Goal: Check status: Check status

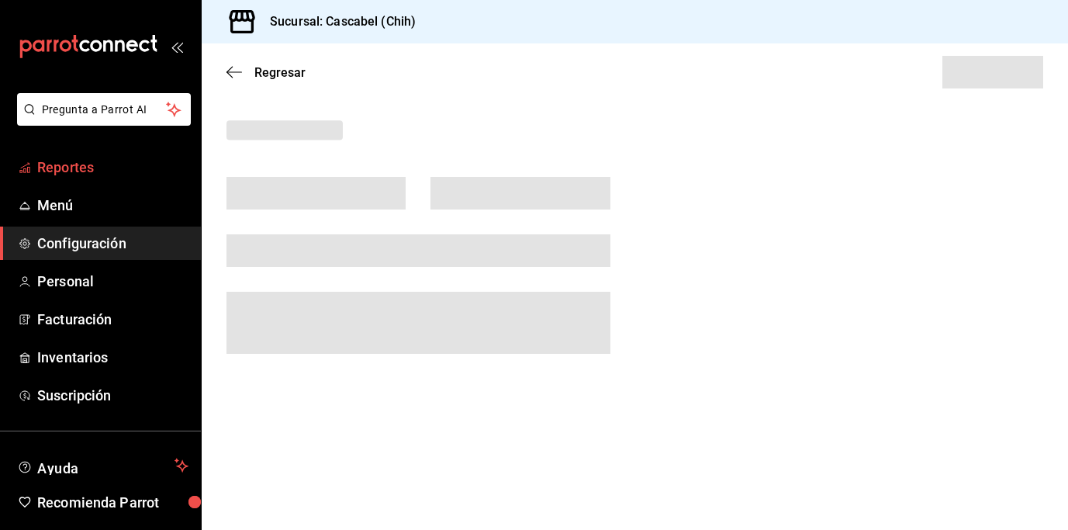
click at [96, 171] on span "Reportes" at bounding box center [112, 167] width 151 height 21
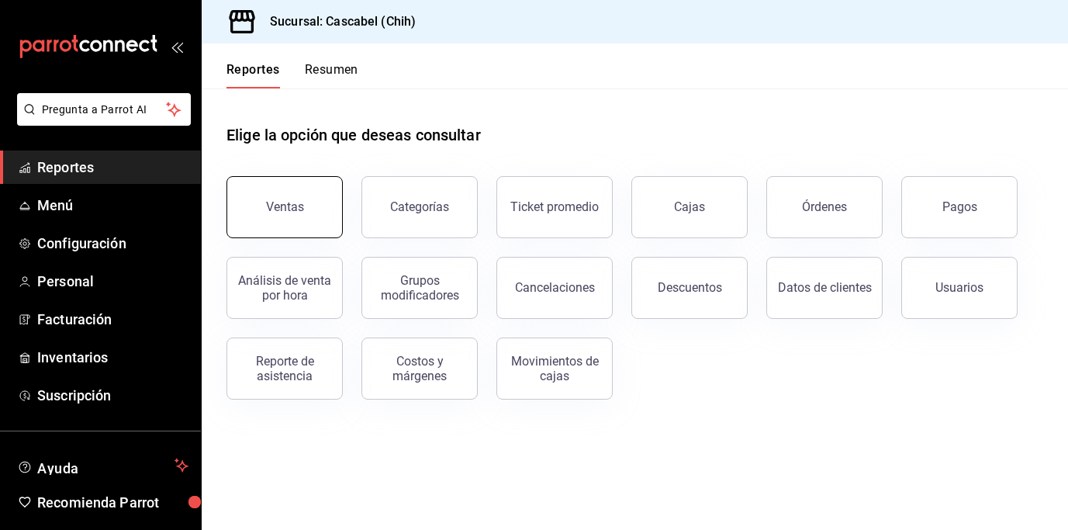
click at [278, 202] on div "Ventas" at bounding box center [285, 206] width 38 height 15
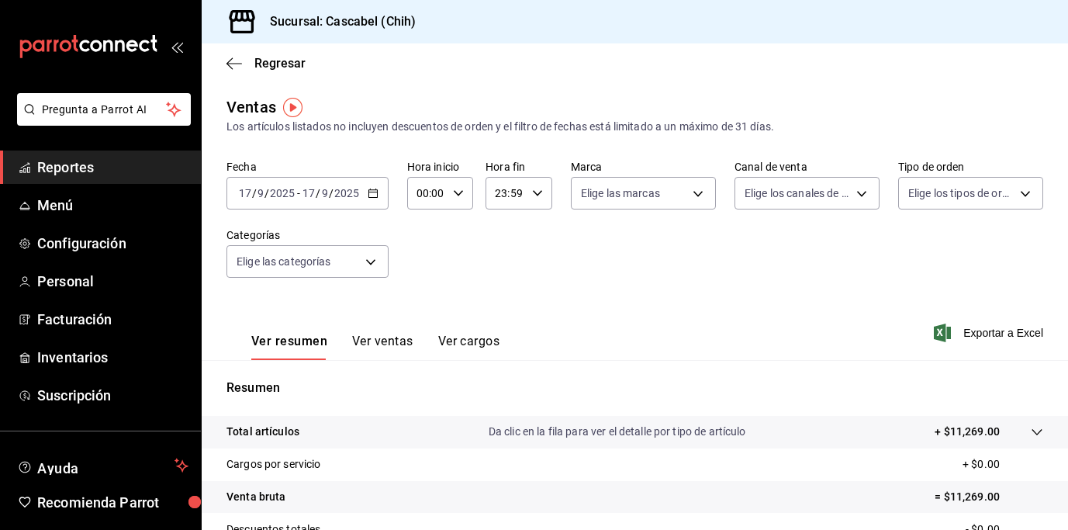
click at [377, 194] on icon "button" at bounding box center [373, 193] width 11 height 11
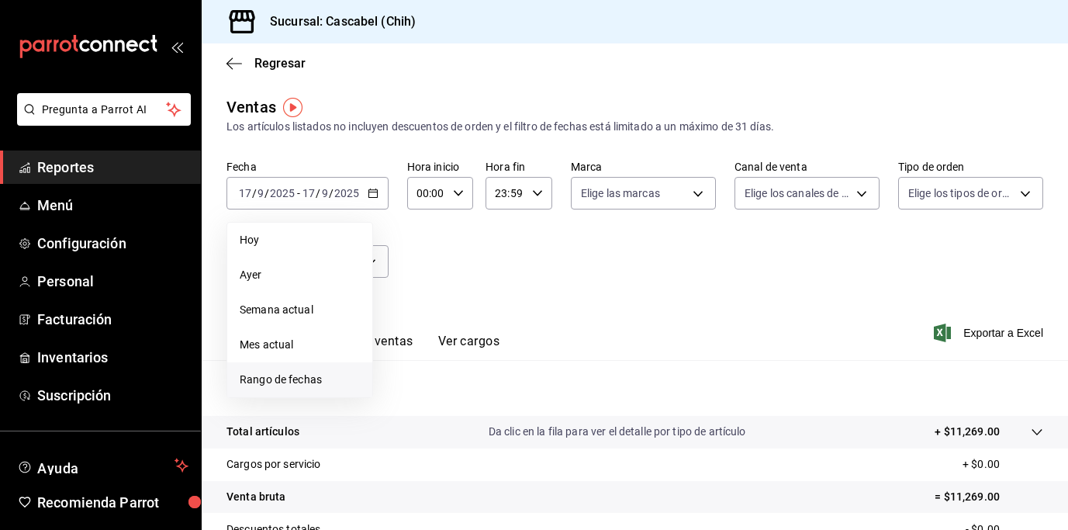
click at [292, 377] on span "Rango de fechas" at bounding box center [300, 379] width 120 height 16
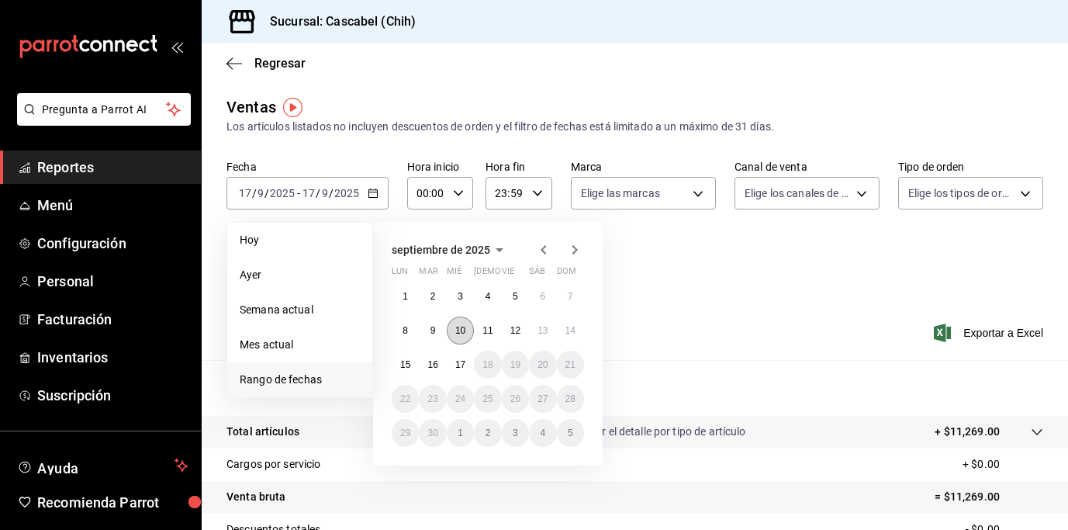
click at [458, 328] on abbr "10" at bounding box center [460, 330] width 10 height 11
click at [461, 365] on abbr "17" at bounding box center [460, 364] width 10 height 11
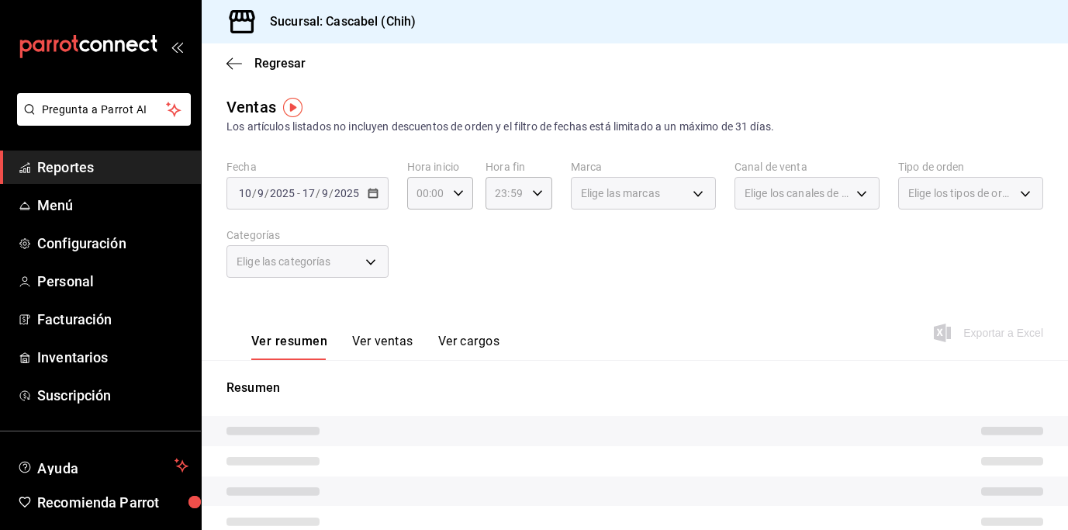
click at [374, 199] on div "[DATE] [DATE] - [DATE] [DATE]" at bounding box center [307, 193] width 162 height 33
click at [572, 268] on div "Fecha [DATE] [DATE] - [DATE] [DATE] Hora inicio 00:00 Hora inicio Hora fin 23:5…" at bounding box center [634, 228] width 817 height 136
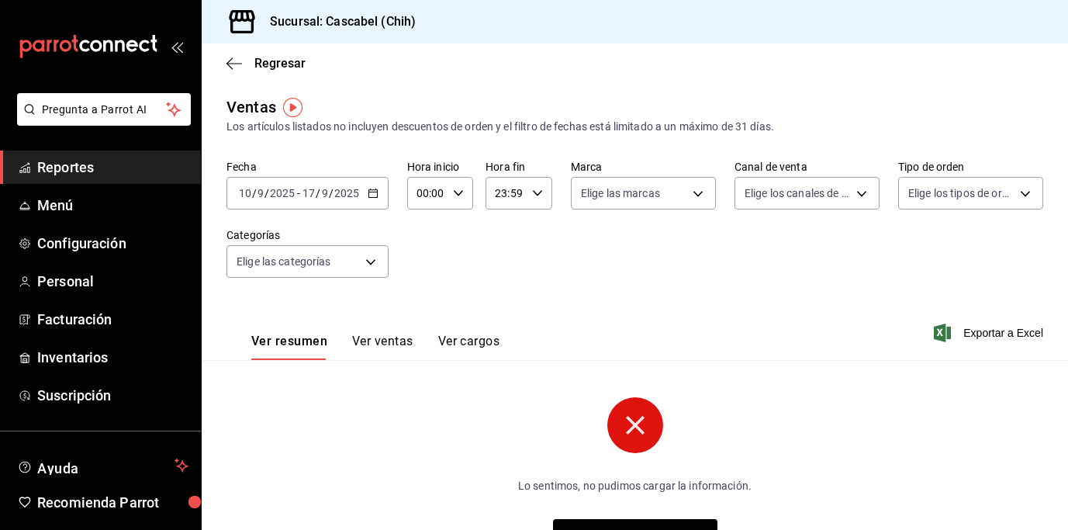
click at [376, 196] on \(Stroke\) "button" at bounding box center [372, 193] width 9 height 9
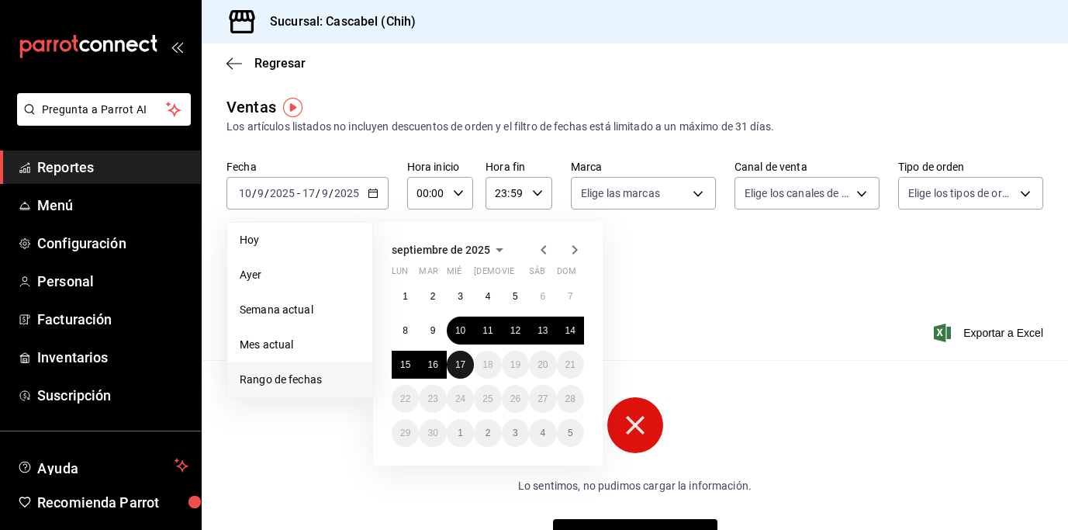
click at [461, 365] on abbr "17" at bounding box center [460, 364] width 10 height 11
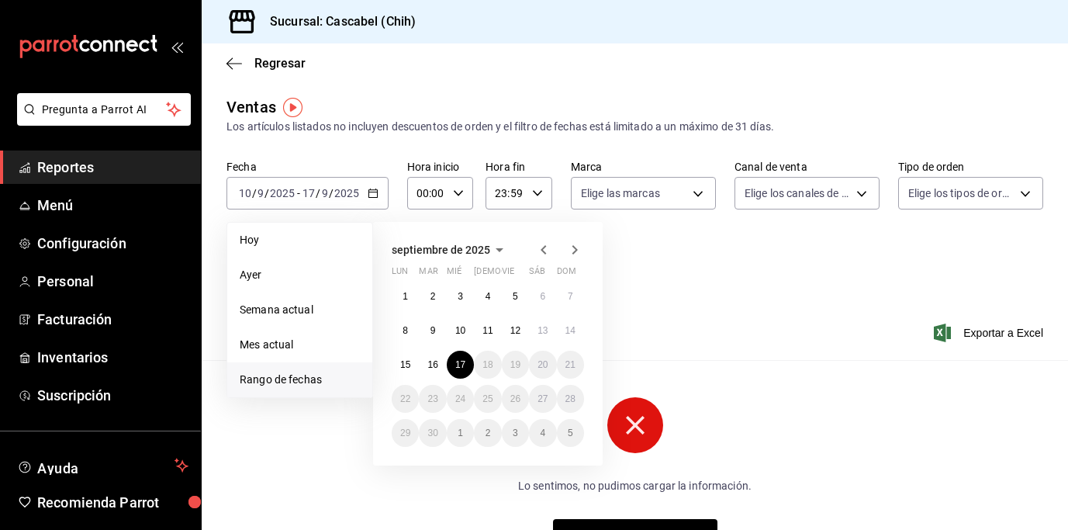
click at [735, 307] on div "Ver resumen Ver ventas Ver cargos Exportar a Excel" at bounding box center [635, 328] width 866 height 64
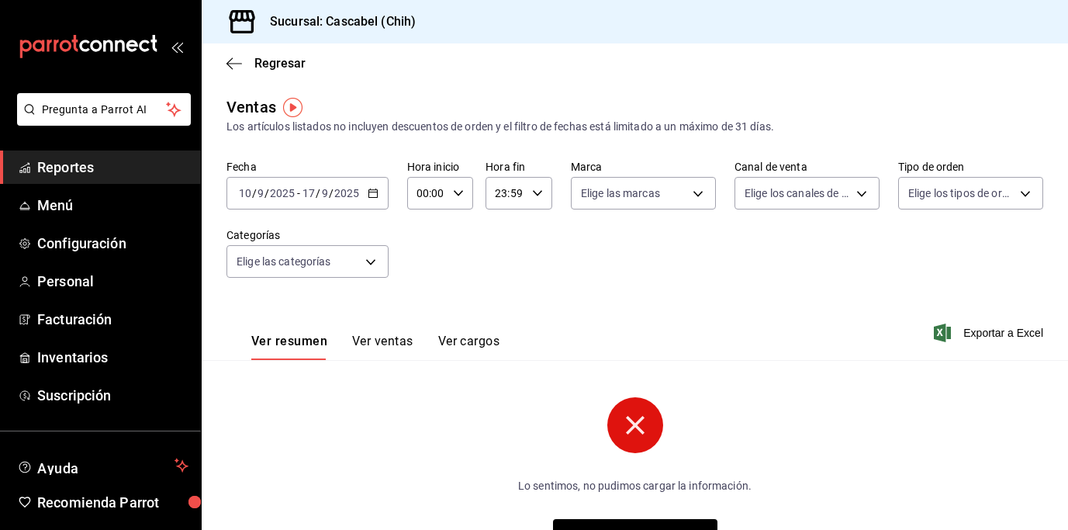
click at [369, 197] on \(Stroke\) "button" at bounding box center [372, 193] width 9 height 9
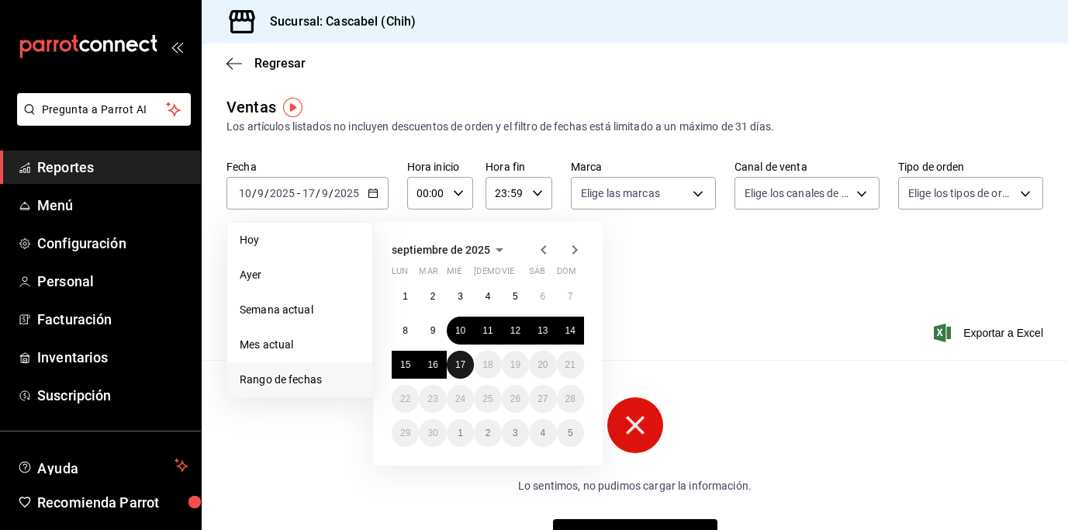
click at [458, 362] on abbr "17" at bounding box center [460, 364] width 10 height 11
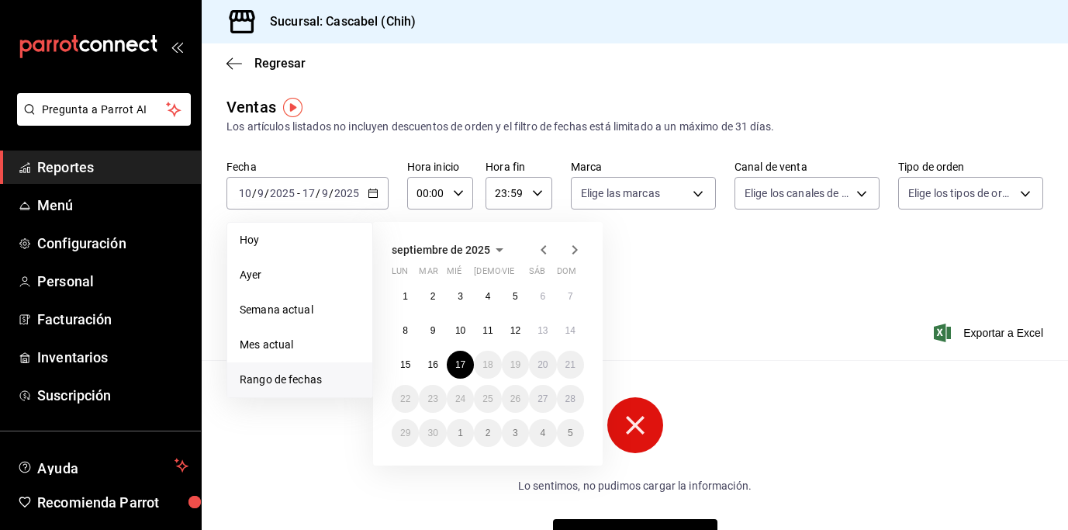
click at [315, 376] on span "Rango de fechas" at bounding box center [300, 379] width 120 height 16
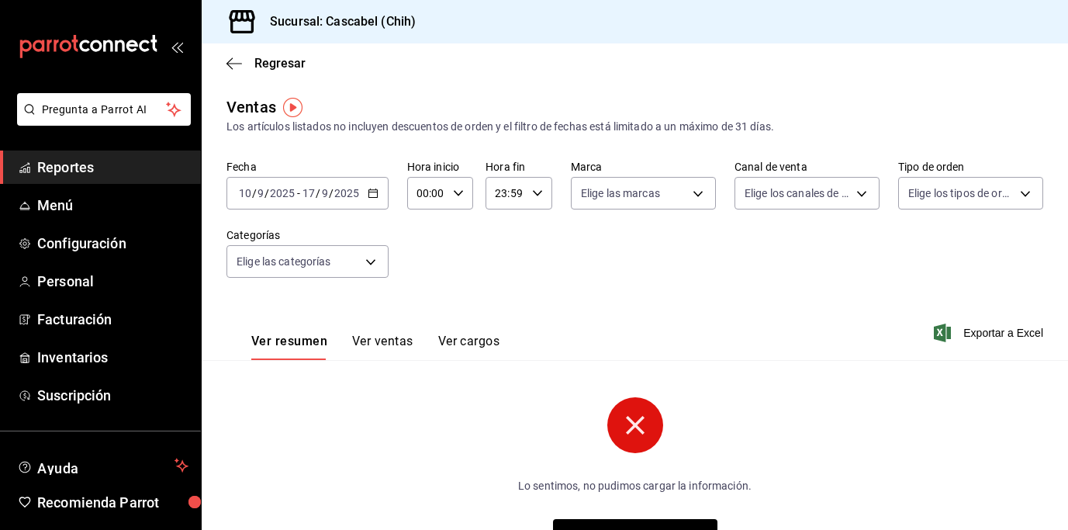
click at [379, 190] on div "[DATE] [DATE] - [DATE] [DATE]" at bounding box center [307, 193] width 162 height 33
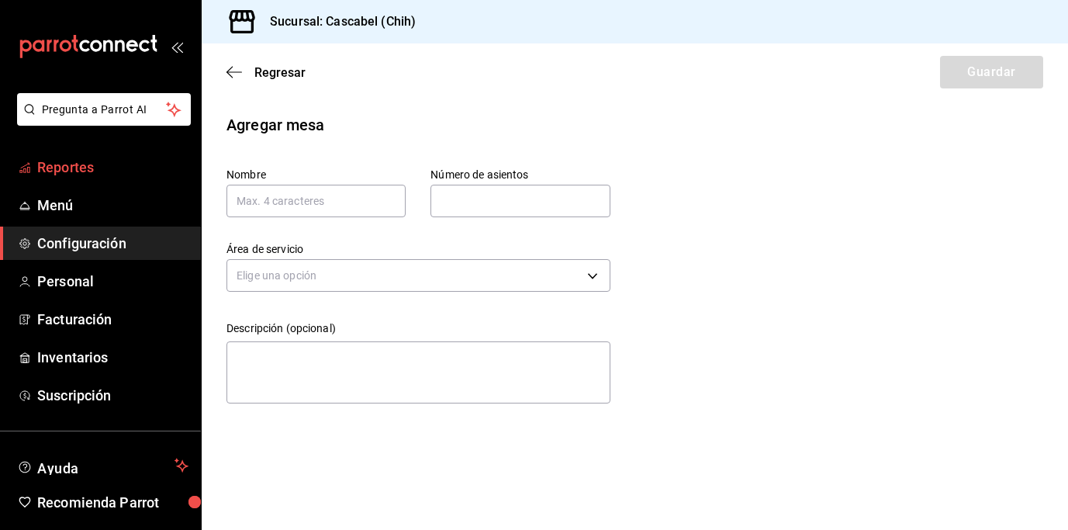
click at [84, 168] on span "Reportes" at bounding box center [112, 167] width 151 height 21
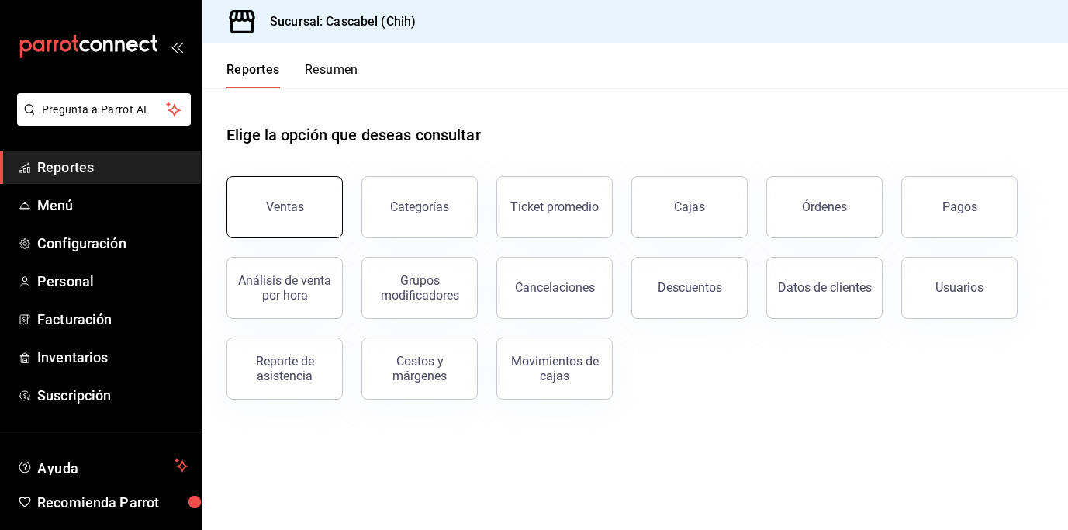
click at [327, 216] on button "Ventas" at bounding box center [284, 207] width 116 height 62
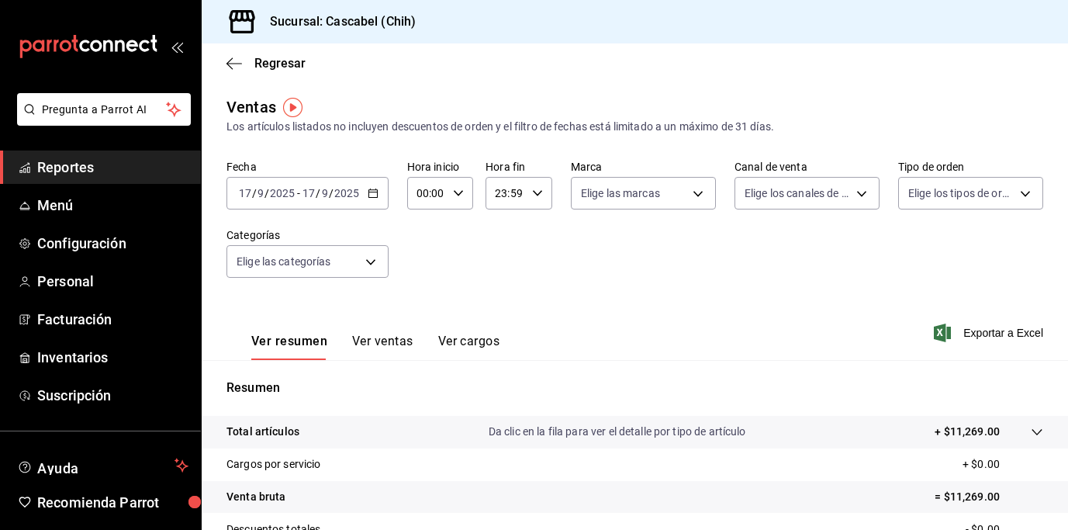
click at [374, 195] on icon "button" at bounding box center [373, 193] width 11 height 11
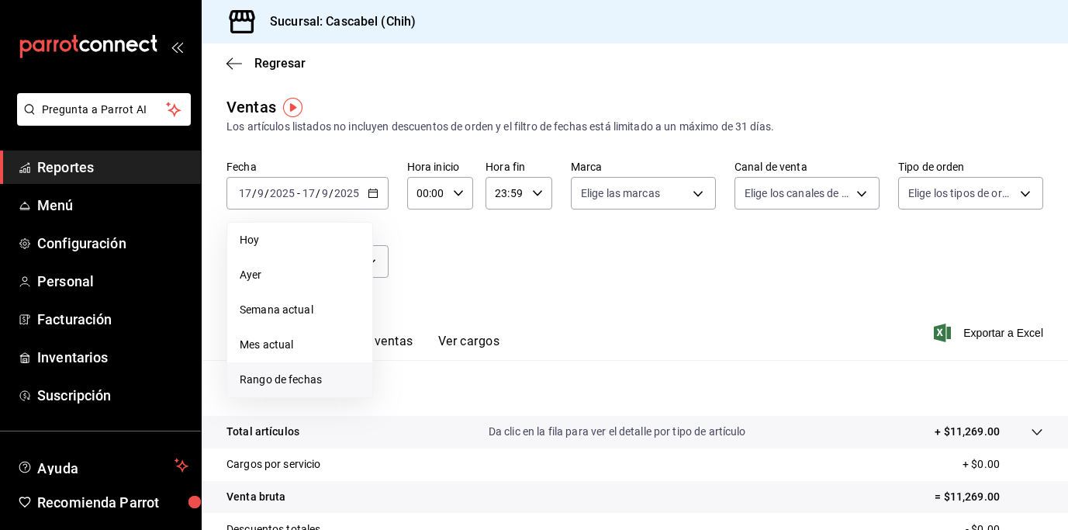
click at [295, 375] on span "Rango de fechas" at bounding box center [300, 379] width 120 height 16
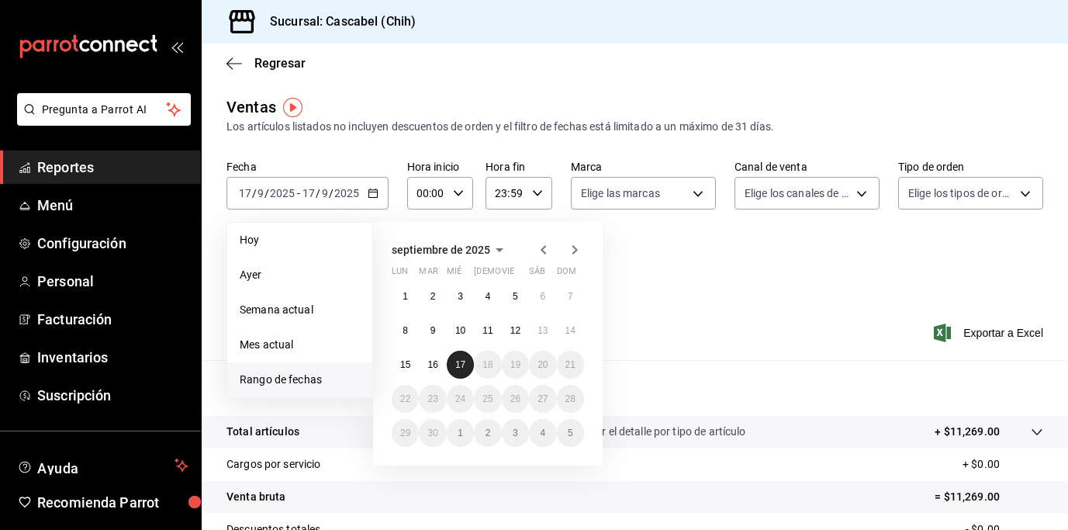
click at [462, 363] on abbr "17" at bounding box center [460, 364] width 10 height 11
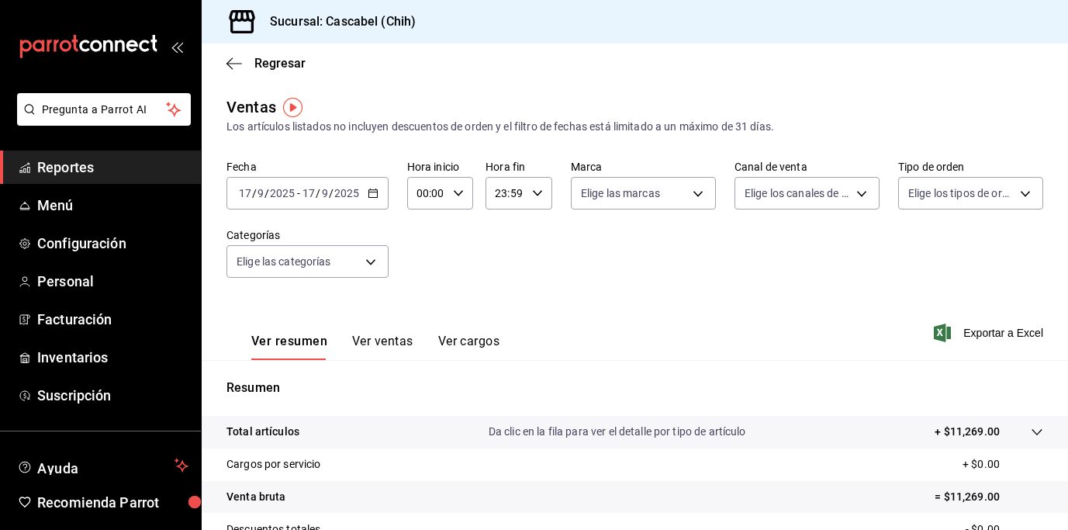
click at [689, 283] on div "Fecha 2025-09-17 17 / 9 / 2025 - 2025-09-17 17 / 9 / 2025 Hora inicio 00:00 Hor…" at bounding box center [634, 228] width 817 height 136
click at [455, 193] on \(Stroke\) "button" at bounding box center [458, 192] width 9 height 5
click at [431, 295] on button "12" at bounding box center [422, 294] width 27 height 31
type input "12:00"
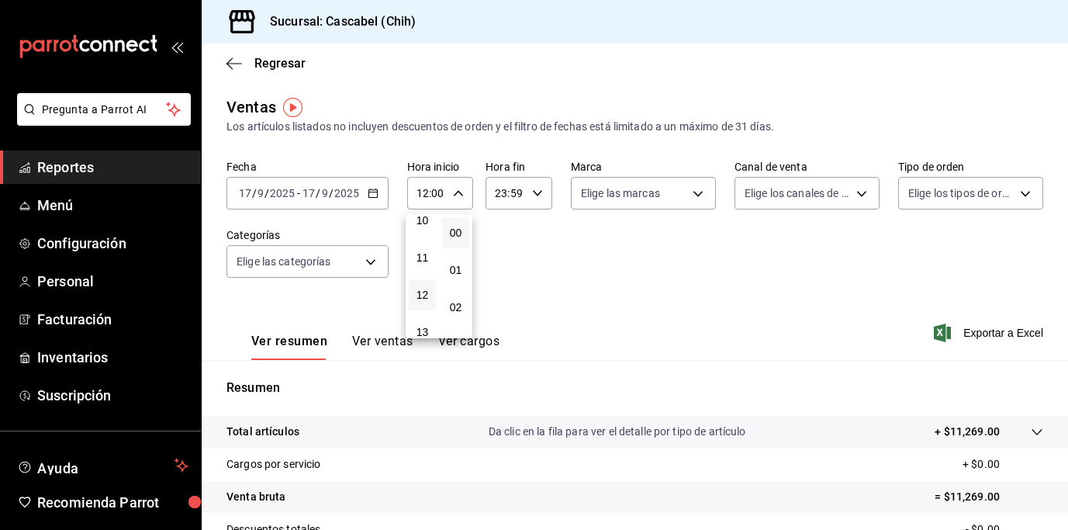
click at [642, 288] on div at bounding box center [534, 265] width 1068 height 530
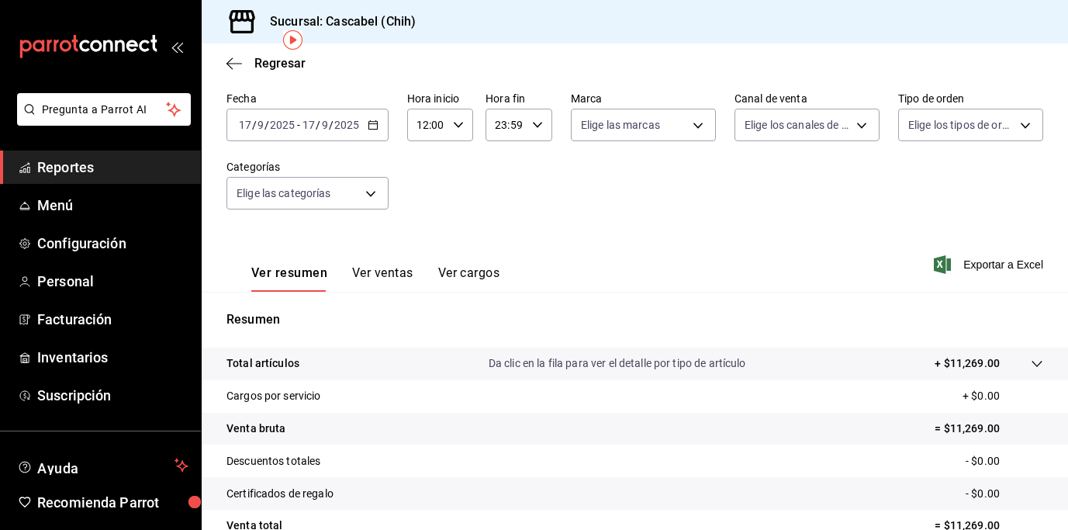
scroll to position [69, 0]
click at [390, 276] on button "Ver ventas" at bounding box center [382, 277] width 61 height 26
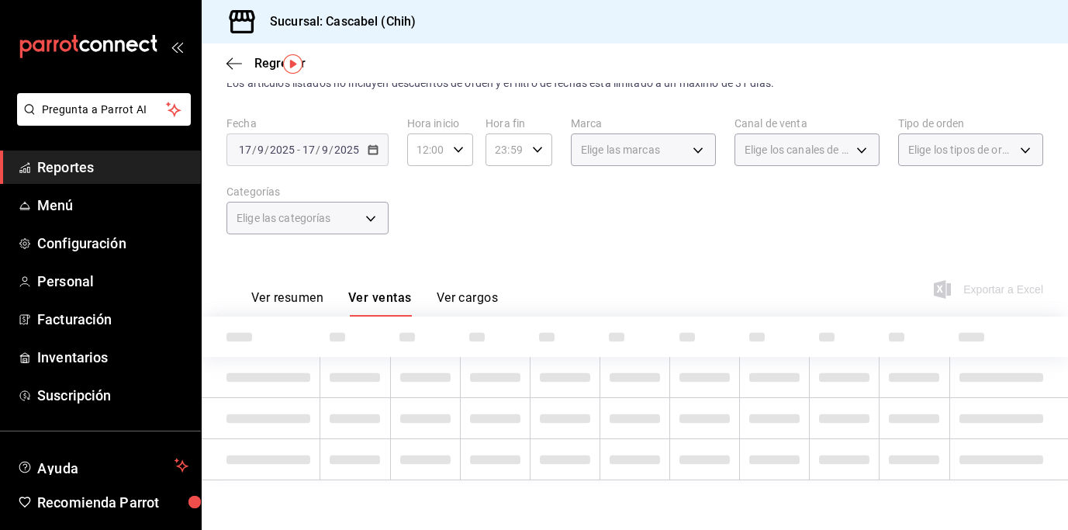
scroll to position [69, 0]
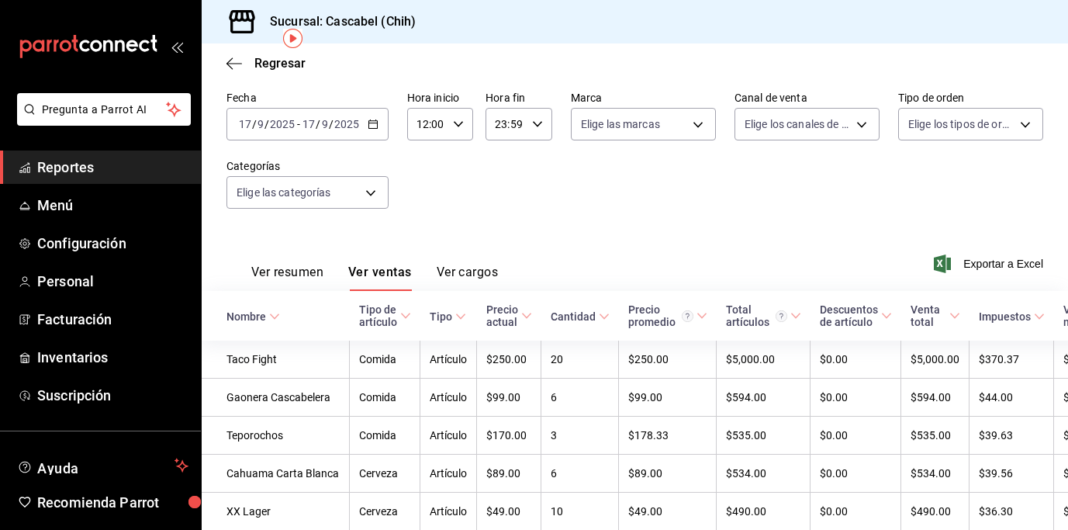
click at [537, 127] on icon "button" at bounding box center [537, 124] width 11 height 11
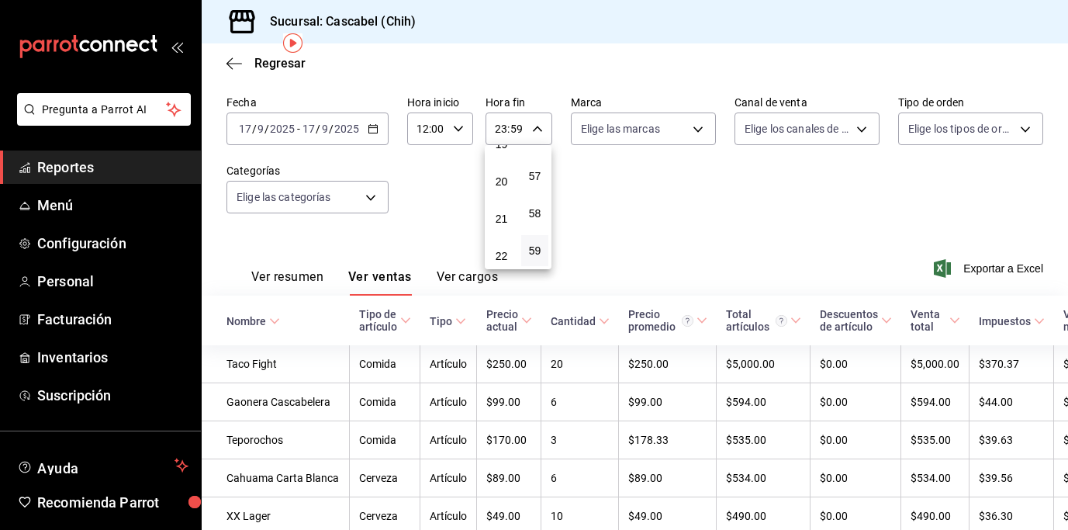
scroll to position [735, 0]
click at [500, 240] on button "22" at bounding box center [501, 247] width 27 height 31
type input "22:59"
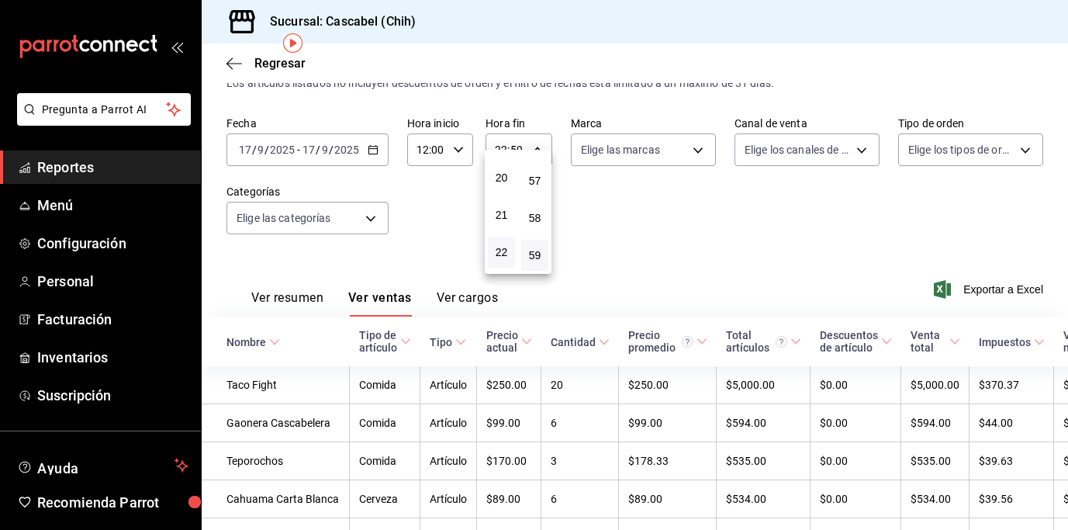
scroll to position [64, 0]
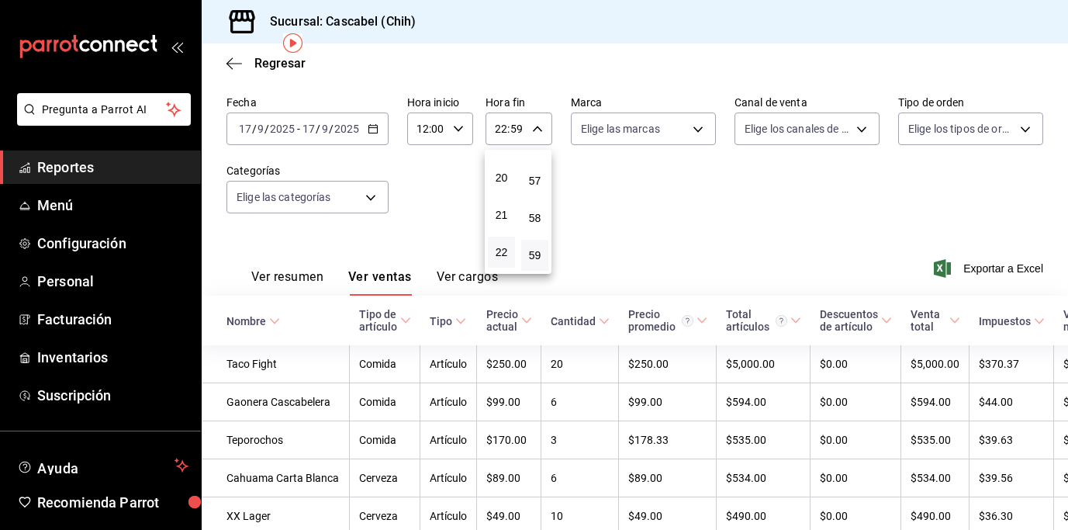
click at [652, 221] on div at bounding box center [534, 265] width 1068 height 530
